Goal: Task Accomplishment & Management: Use online tool/utility

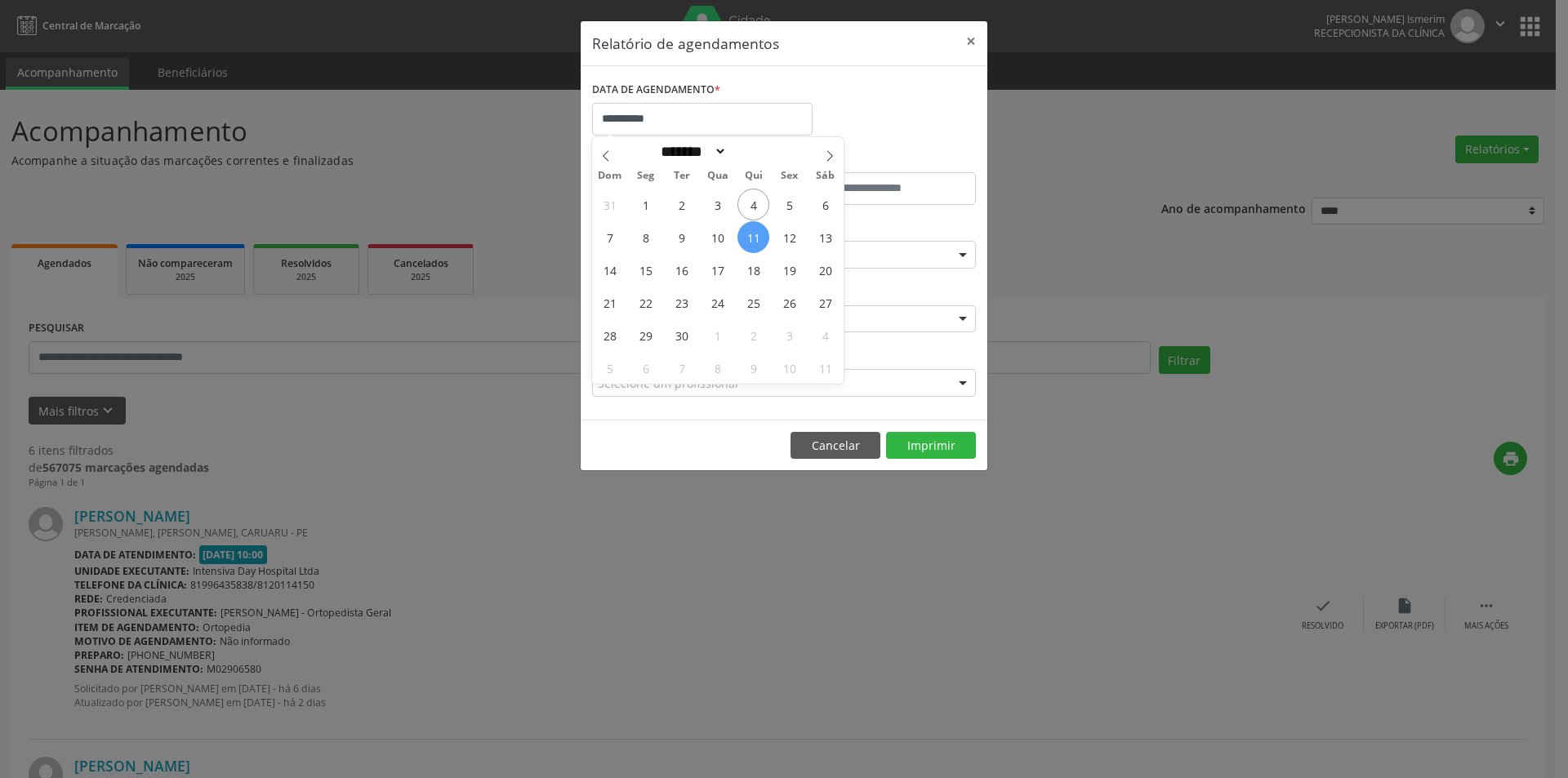
select select "*"
click at [744, 120] on input "**********" at bounding box center [702, 119] width 220 height 32
click at [720, 239] on span "10" at bounding box center [718, 237] width 32 height 32
type input "**********"
click at [720, 239] on span "10" at bounding box center [718, 237] width 32 height 32
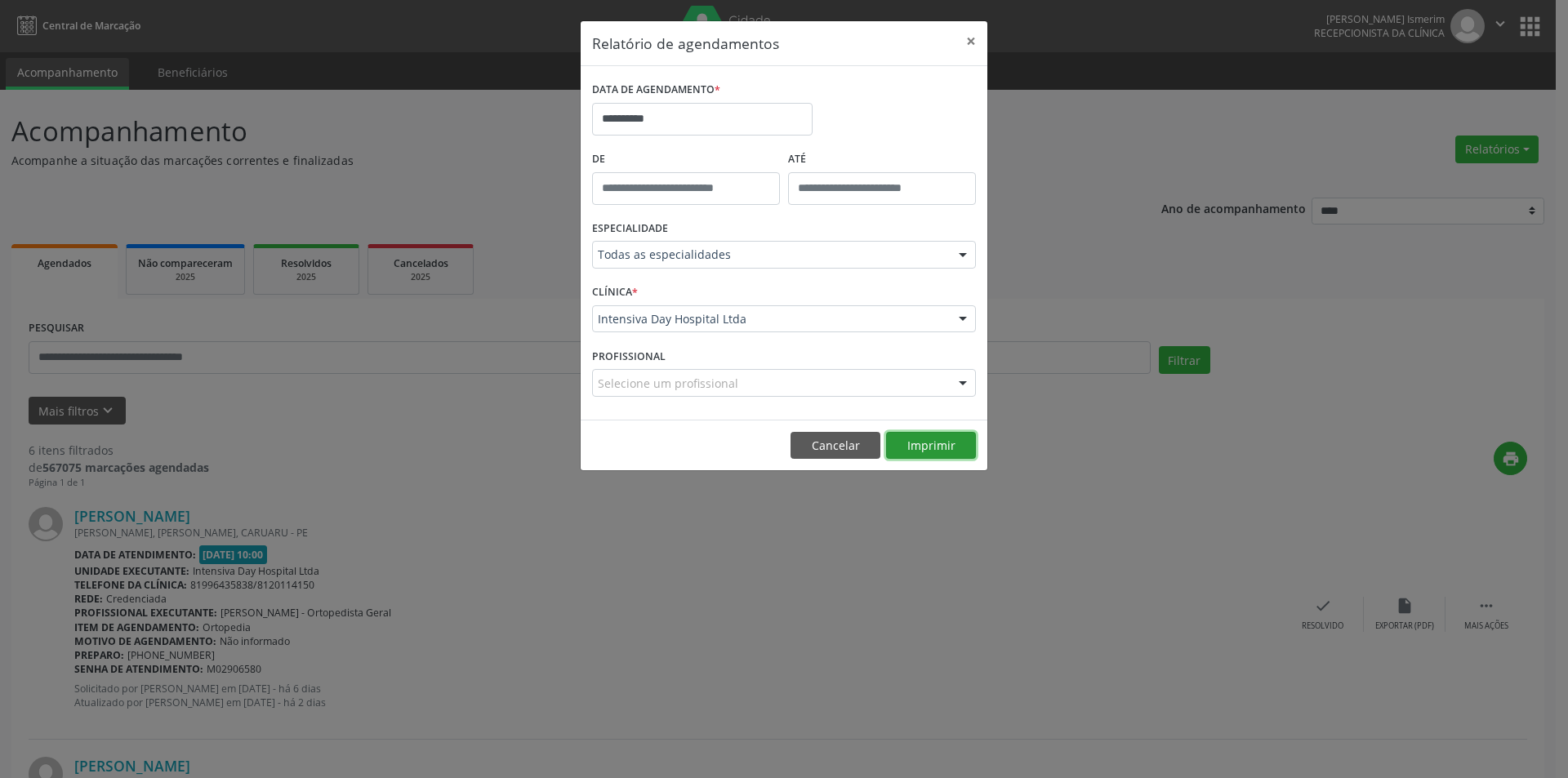
click at [943, 443] on button "Imprimir" at bounding box center [931, 446] width 90 height 28
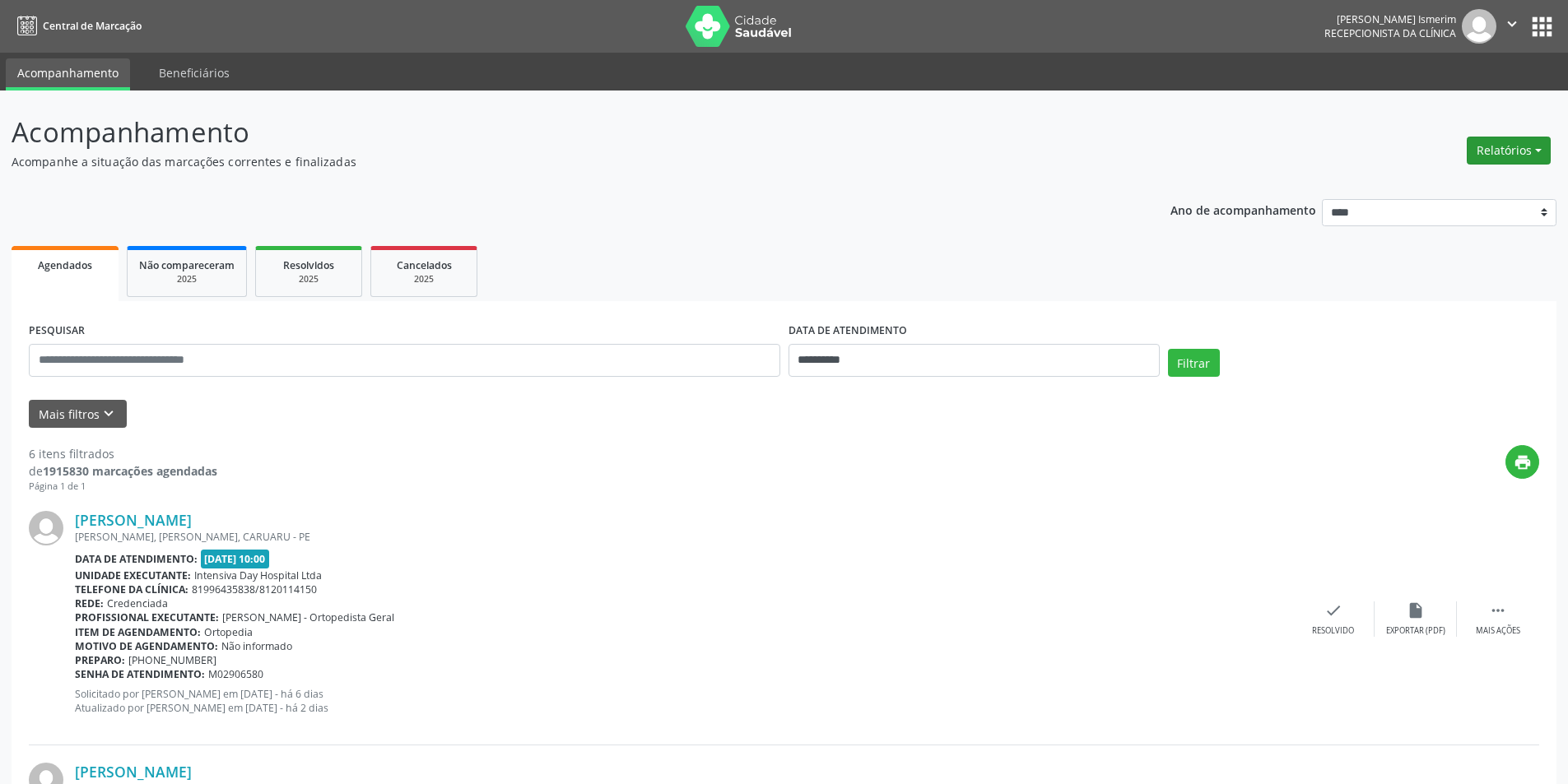
click at [1502, 160] on button "Relatórios" at bounding box center [1509, 150] width 84 height 28
click at [1444, 181] on link "Agendamentos" at bounding box center [1464, 186] width 177 height 23
select select "*"
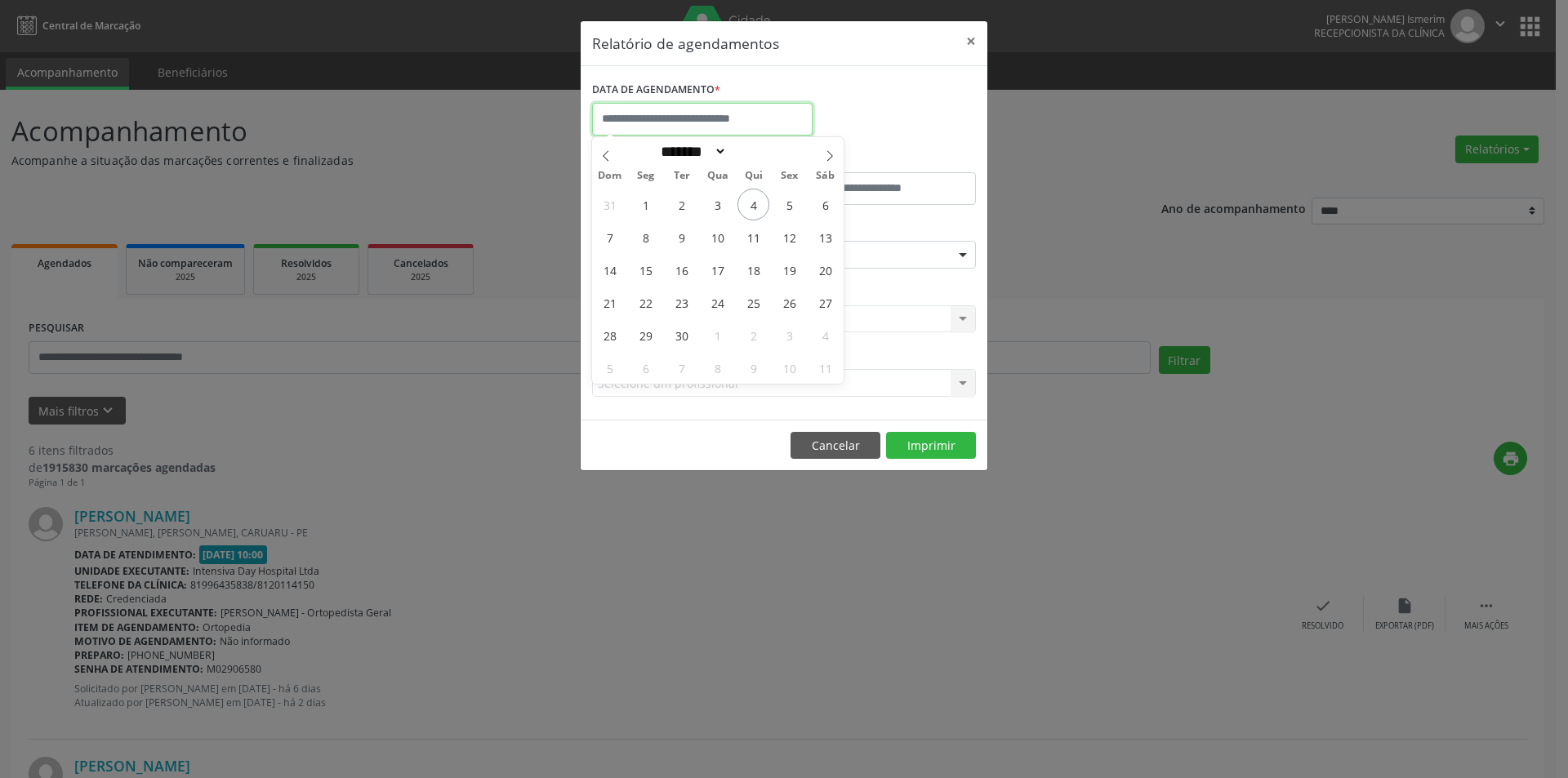
click at [764, 110] on input "text" at bounding box center [702, 119] width 220 height 32
click at [706, 238] on span "10" at bounding box center [718, 237] width 32 height 32
type input "**********"
click at [709, 238] on span "10" at bounding box center [718, 237] width 32 height 32
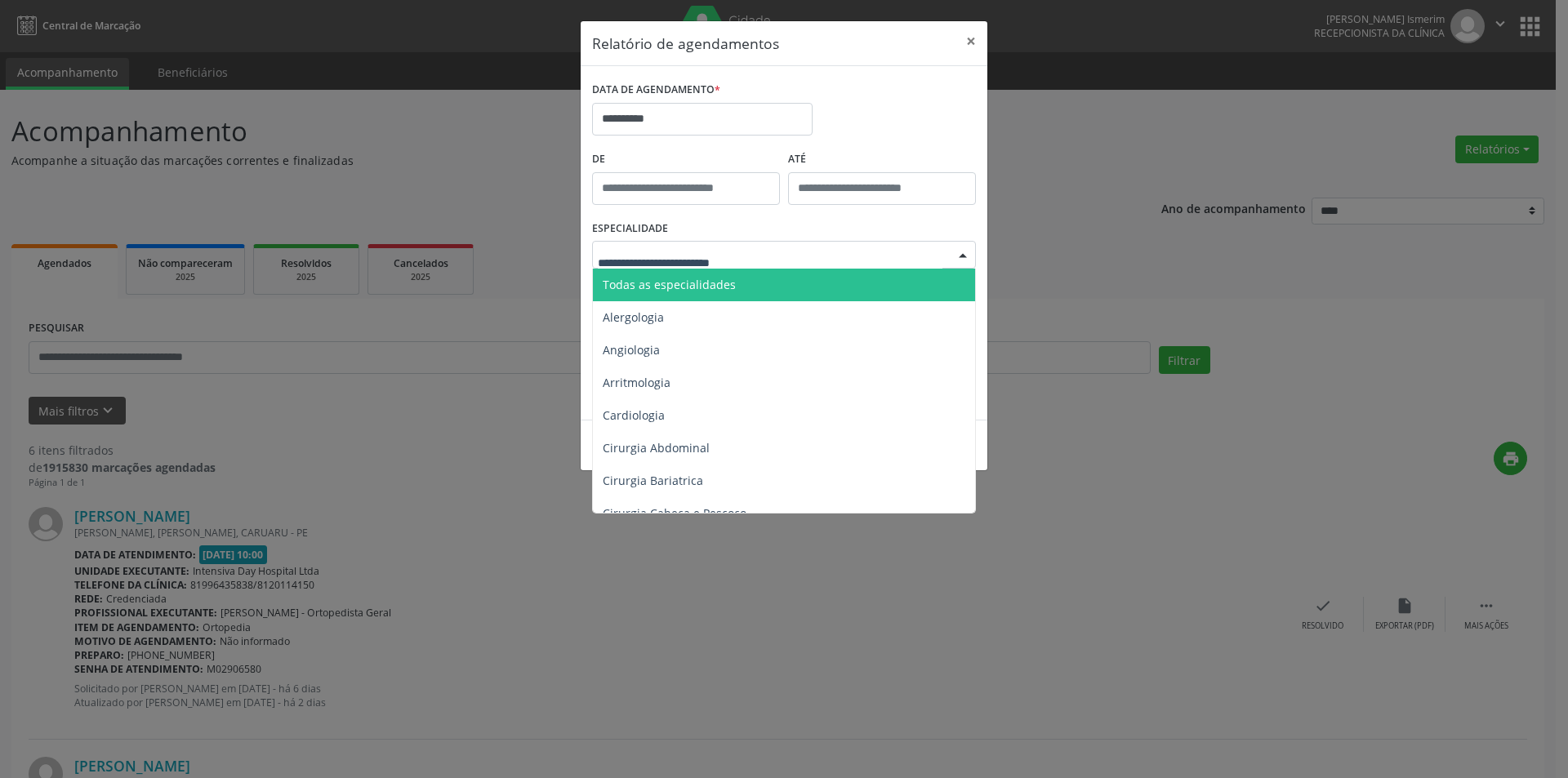
click at [748, 281] on span "Todas as especialidades" at bounding box center [785, 285] width 385 height 32
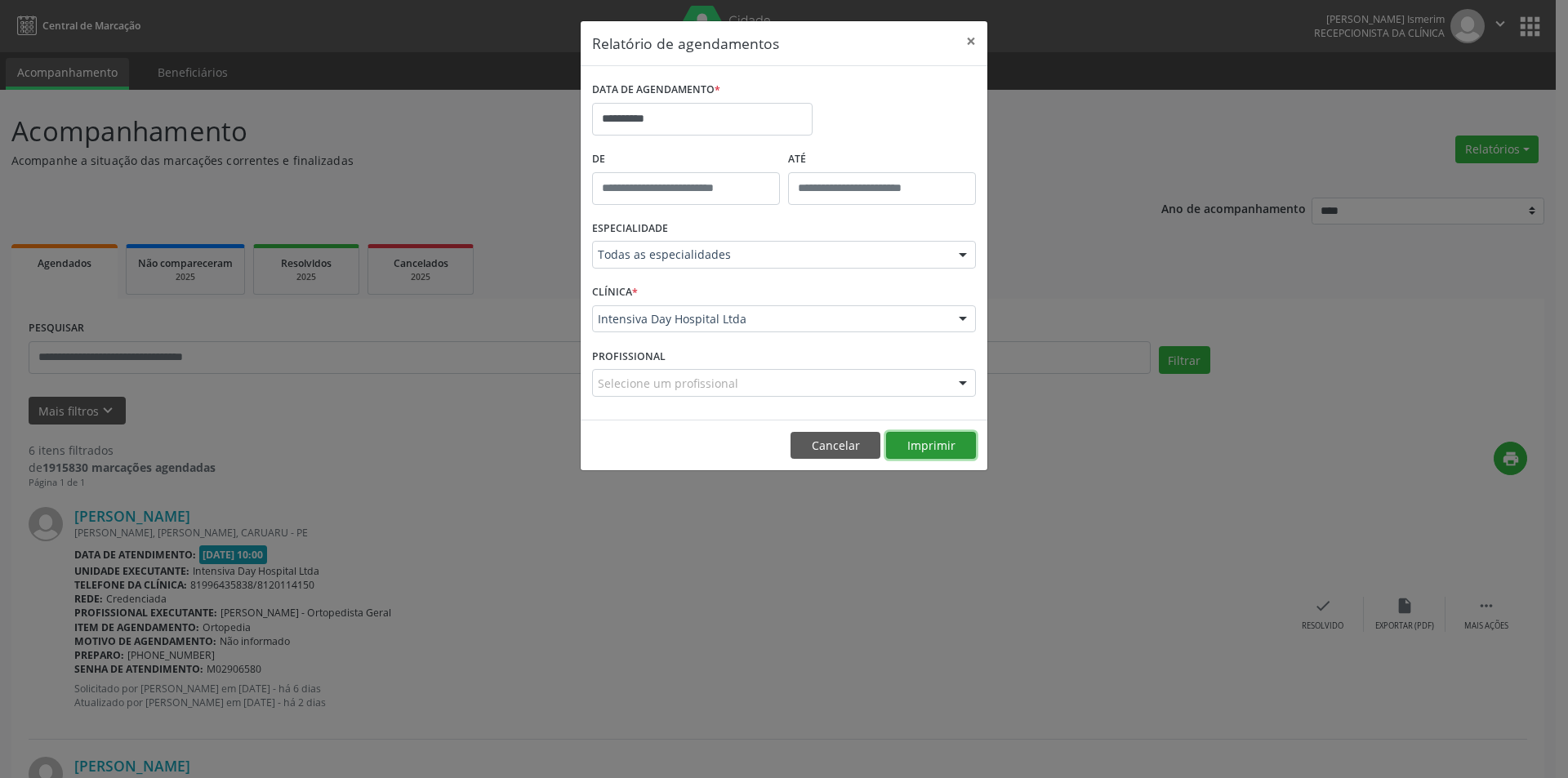
click at [950, 450] on button "Imprimir" at bounding box center [931, 446] width 90 height 28
click at [932, 446] on button "Imprimir" at bounding box center [931, 446] width 90 height 28
